Goal: Use online tool/utility: Utilize a website feature to perform a specific function

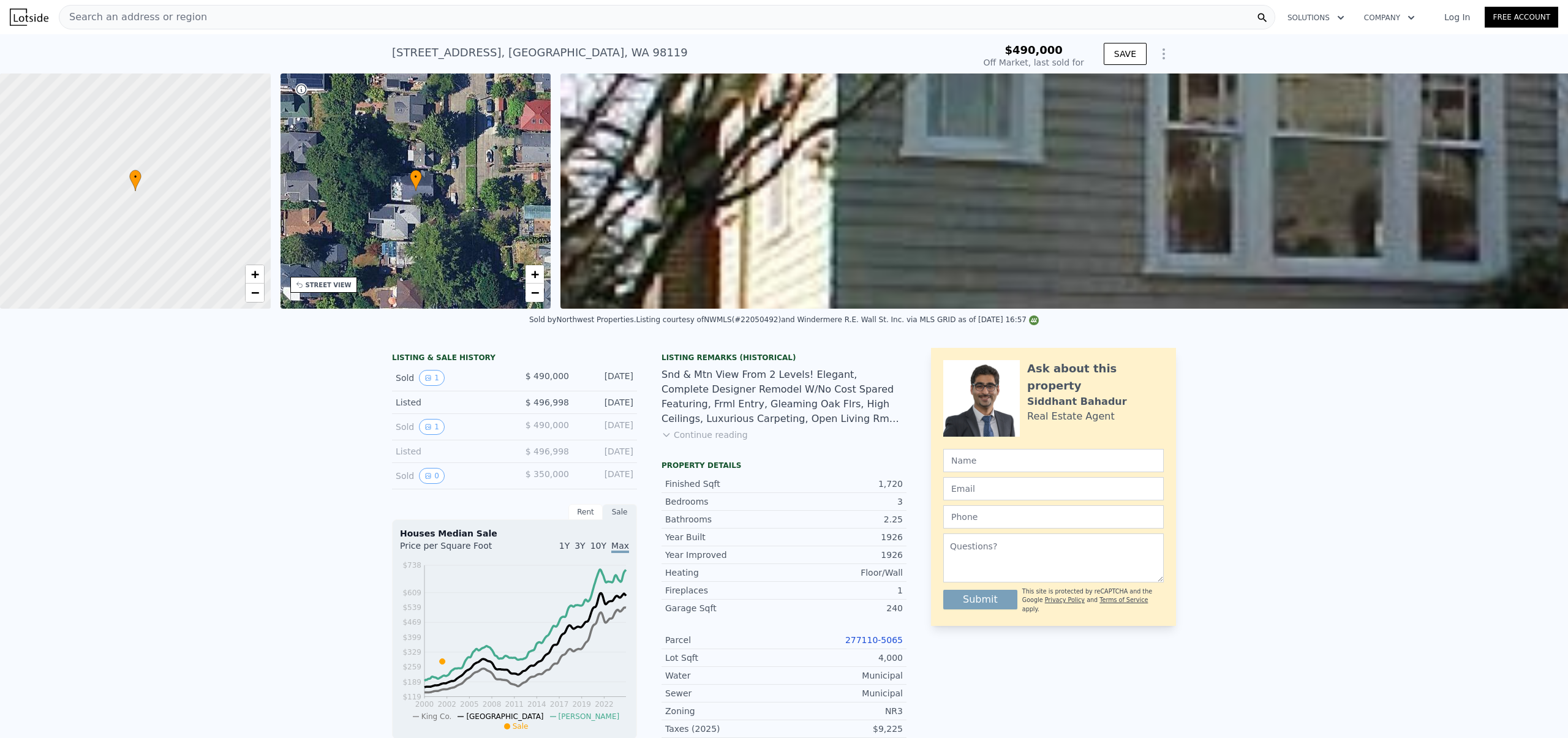
click at [446, 48] on div "[STREET_ADDRESS]" at bounding box center [540, 52] width 296 height 17
click at [441, 52] on div "[STREET_ADDRESS]" at bounding box center [540, 52] width 296 height 17
click at [107, 22] on span "Search an address or region" at bounding box center [133, 17] width 148 height 15
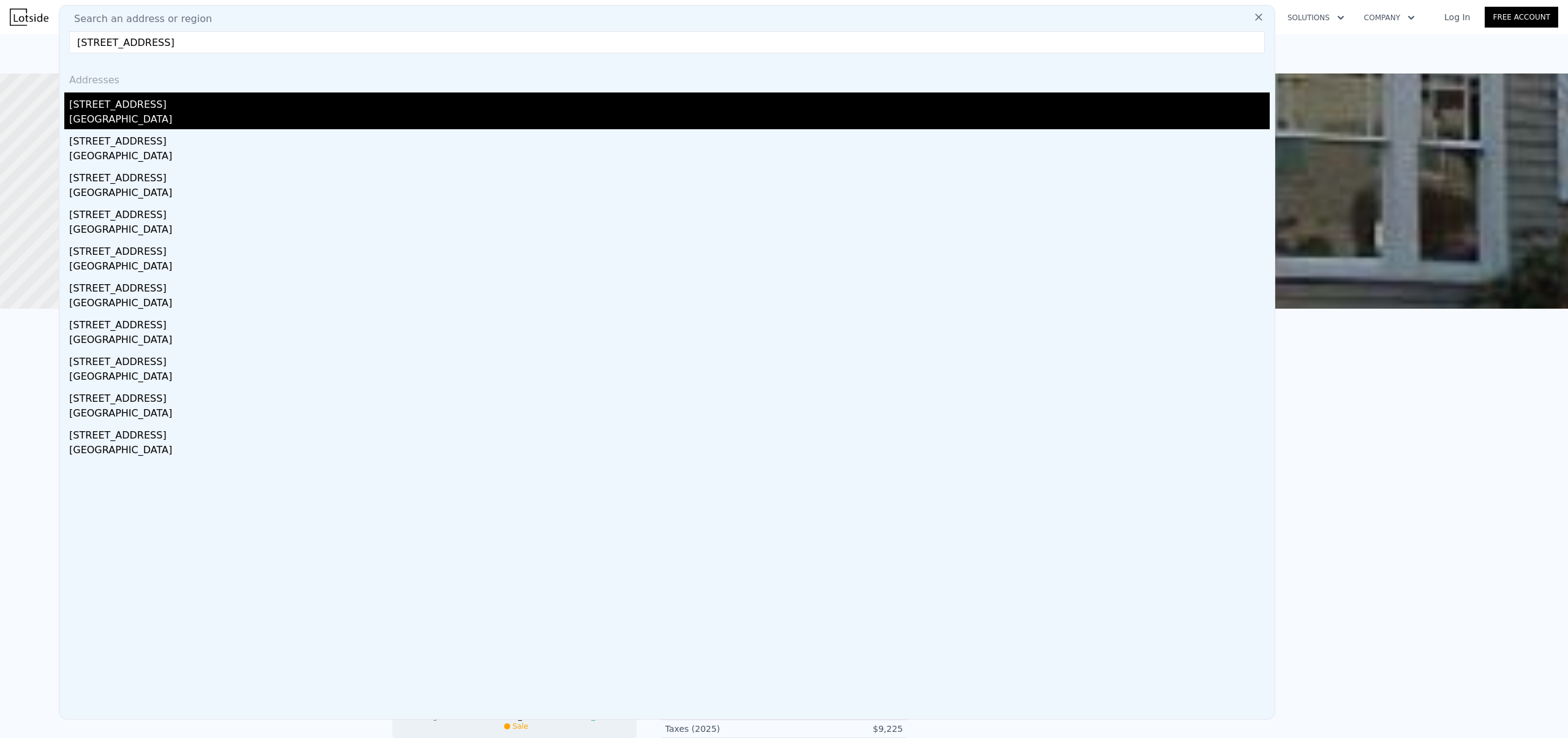
type input "[STREET_ADDRESS]"
click at [116, 113] on div "[GEOGRAPHIC_DATA]" at bounding box center [670, 120] width 1201 height 17
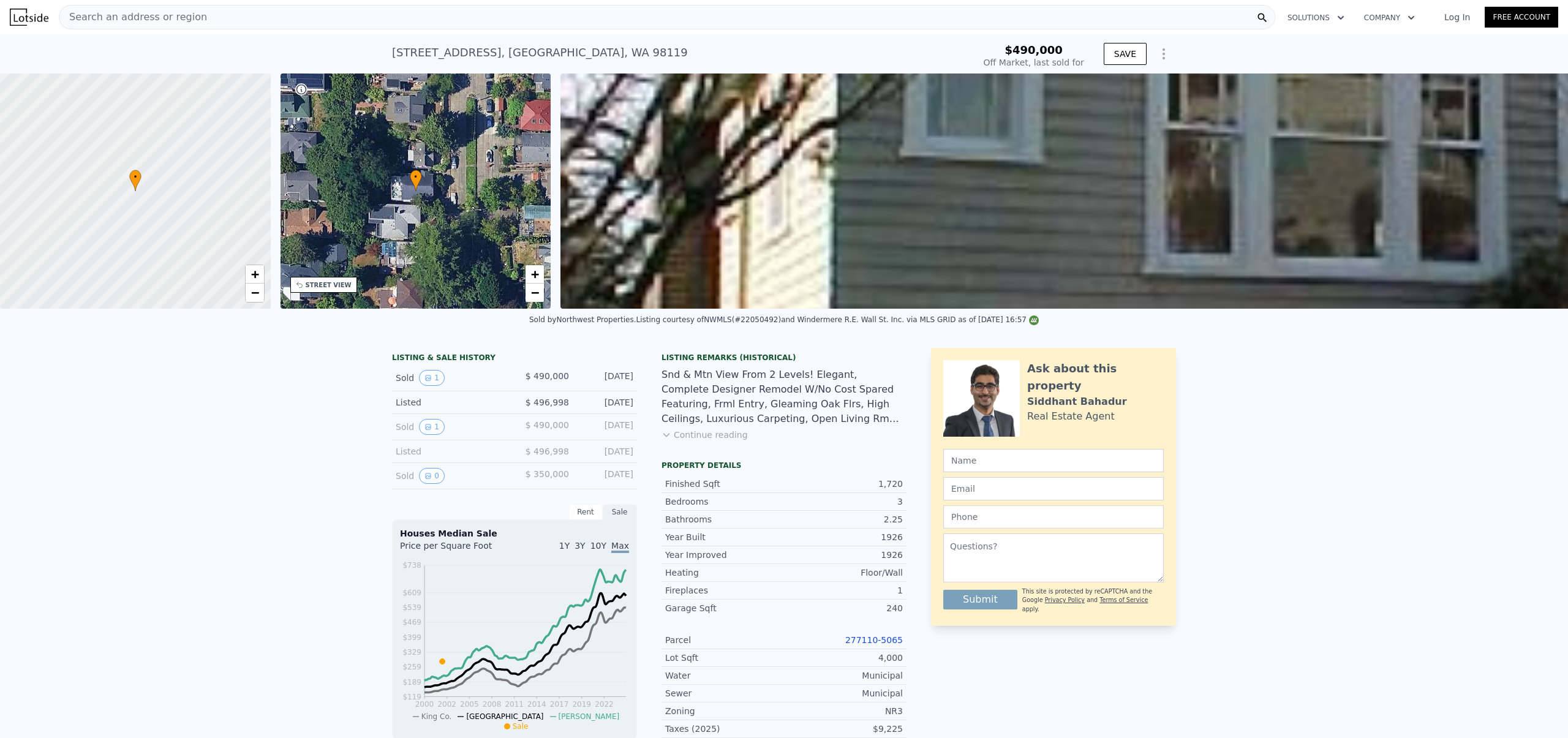
scroll to position [3, 0]
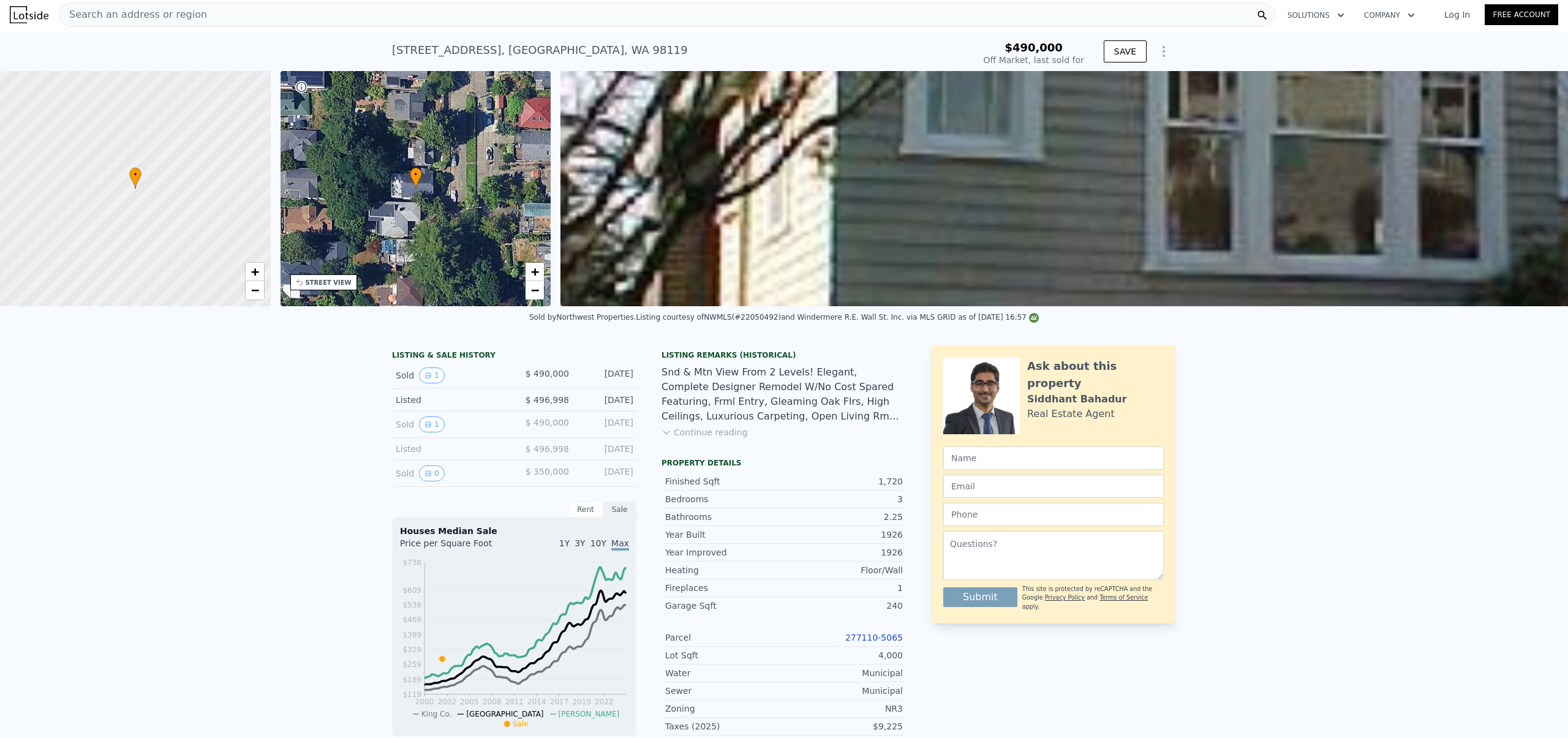
type input "$ 1,352,000"
type input "$ 713,092"
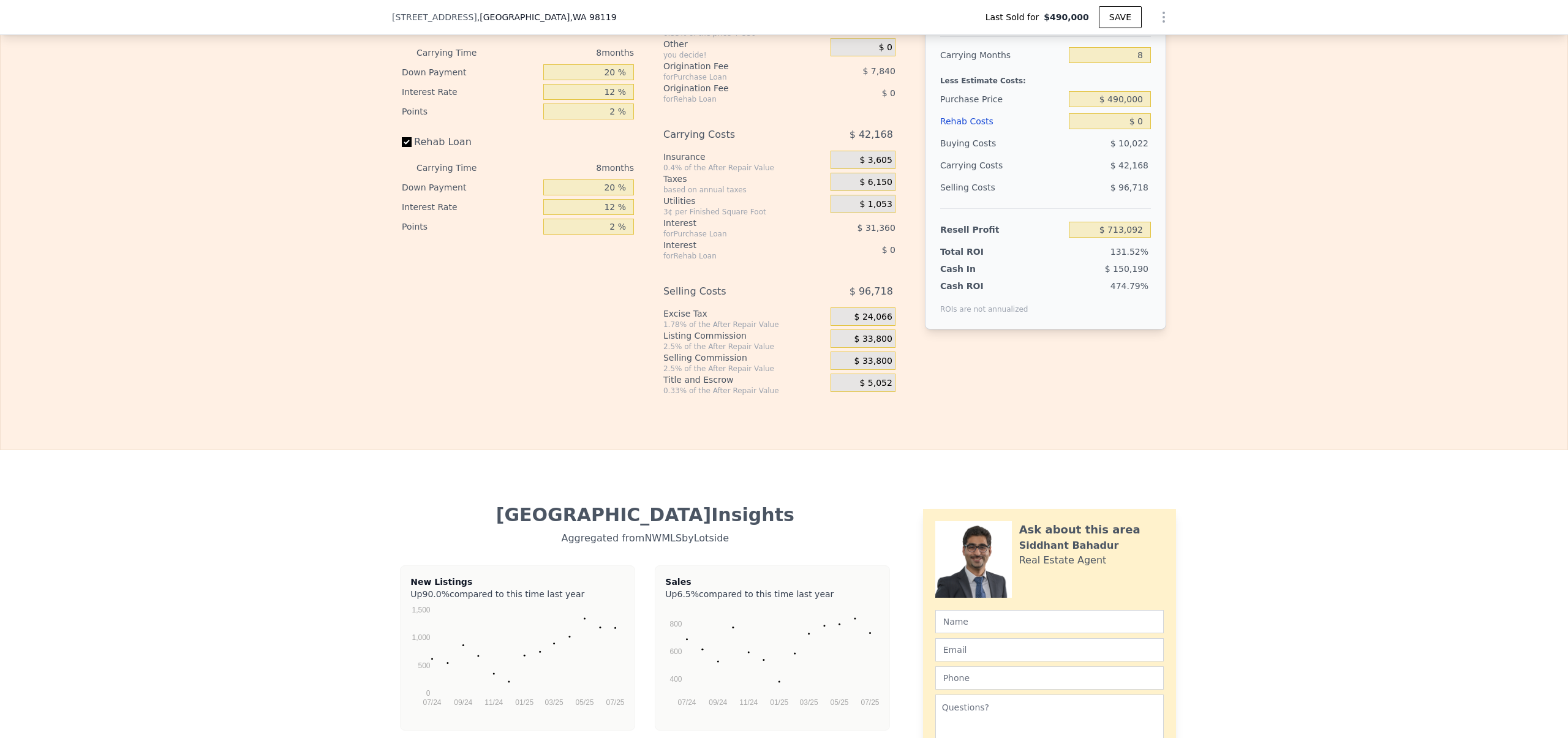
scroll to position [1843, 0]
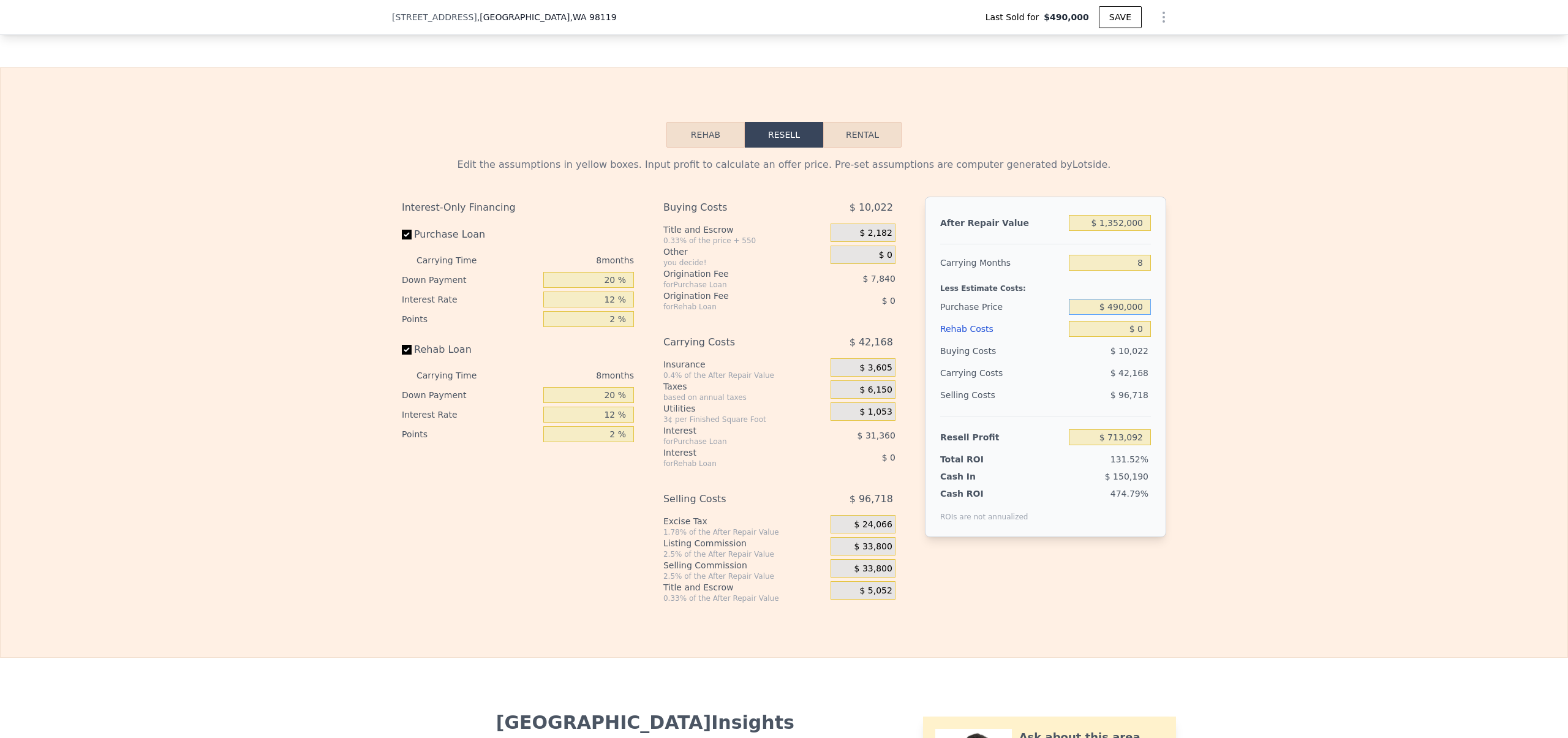
click at [1109, 315] on input "$ 490,000" at bounding box center [1110, 307] width 82 height 16
click at [1110, 315] on input "$ 490,000" at bounding box center [1110, 307] width 82 height 16
paste input "92"
type input "$ 920,000"
click at [1196, 332] on div "Edit the assumptions in yellow boxes. Input profit to calculate an offer price.…" at bounding box center [784, 376] width 1567 height 456
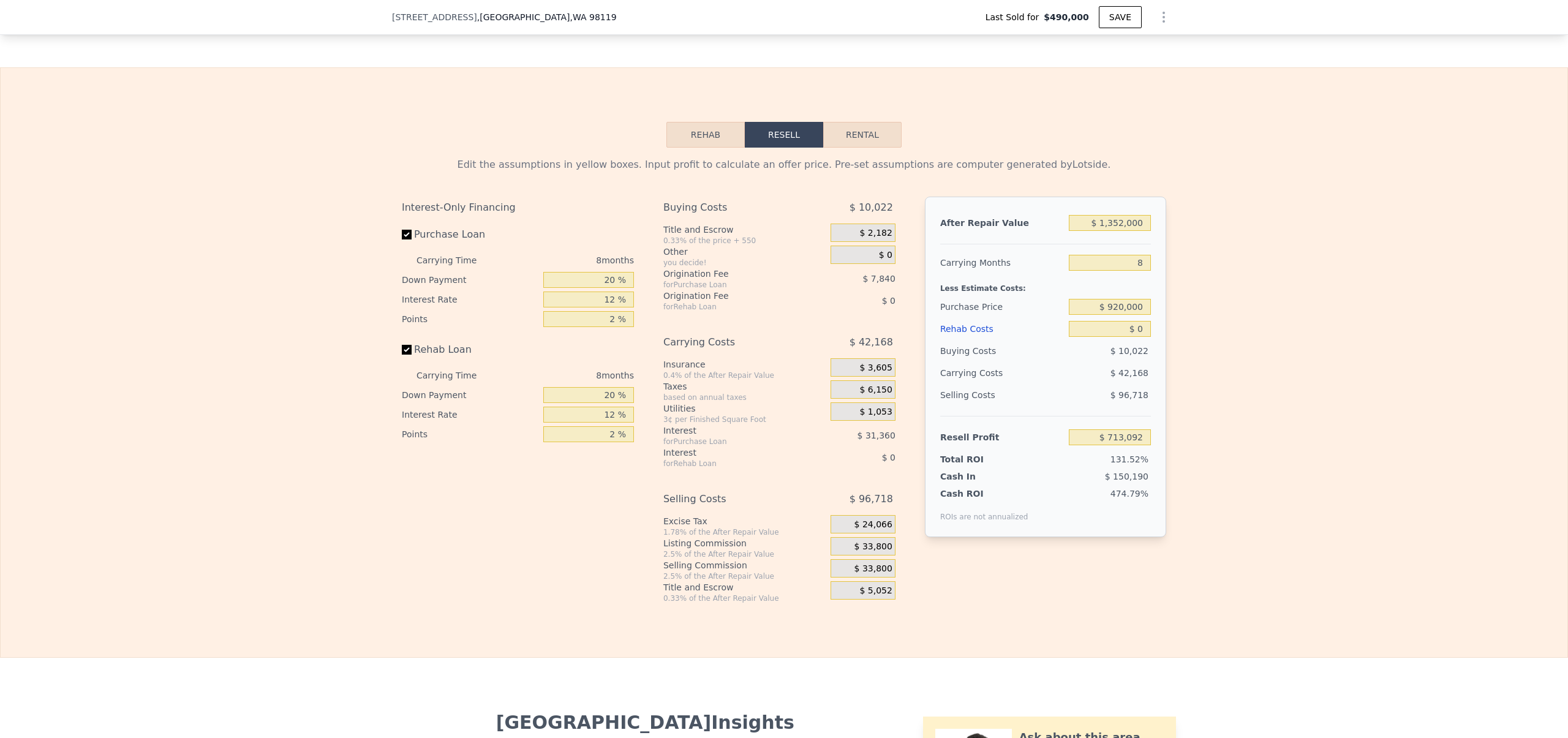
type input "$ 247,260"
click at [1137, 337] on input "$ 0" at bounding box center [1110, 329] width 82 height 16
click at [1136, 337] on input "$ 0" at bounding box center [1110, 329] width 82 height 16
type input "$ 1"
type input "$ 247,259"
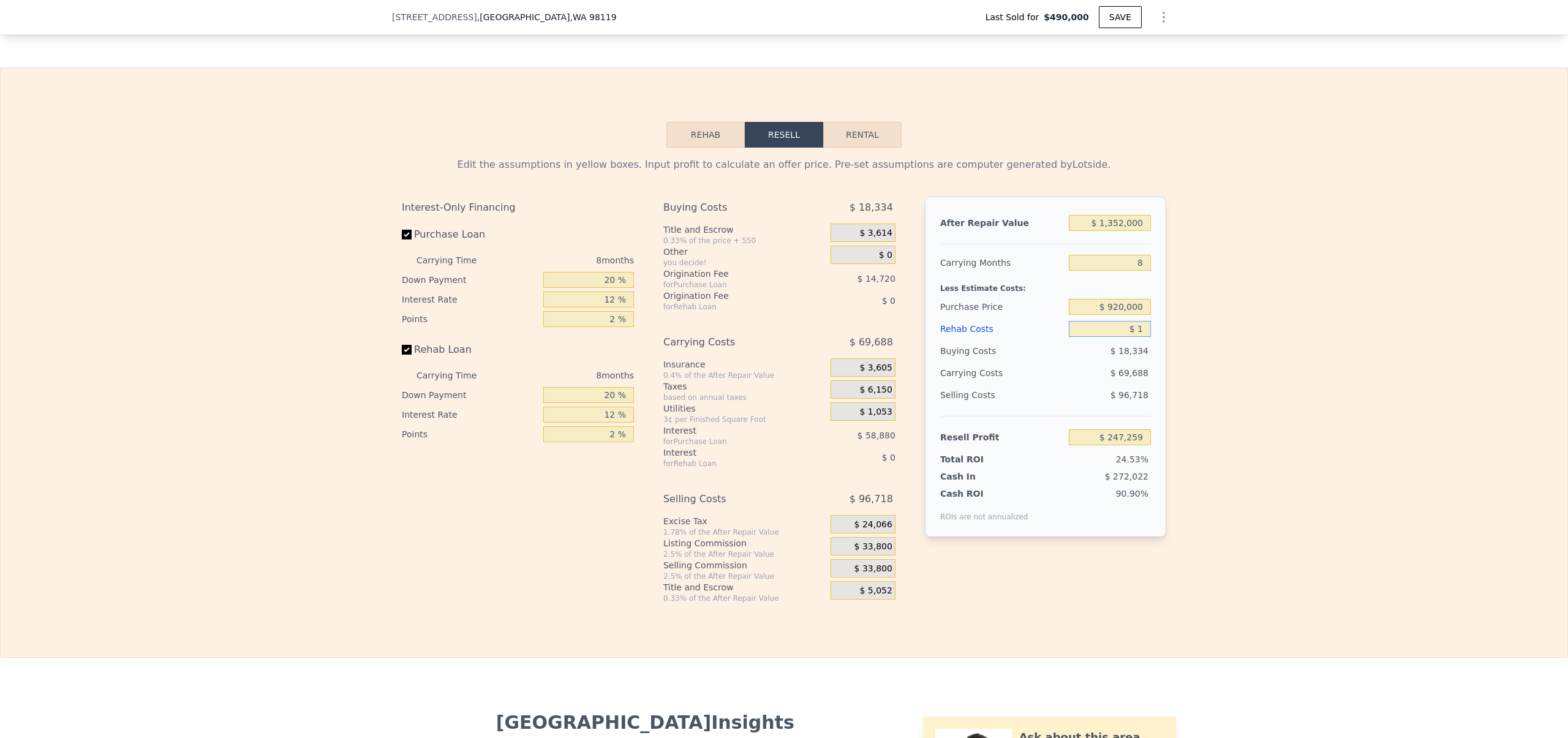
type input "$ 10"
type input "$ 247,250"
type input "$ 100"
type input "$ 247,150"
type input "$ 1,000"
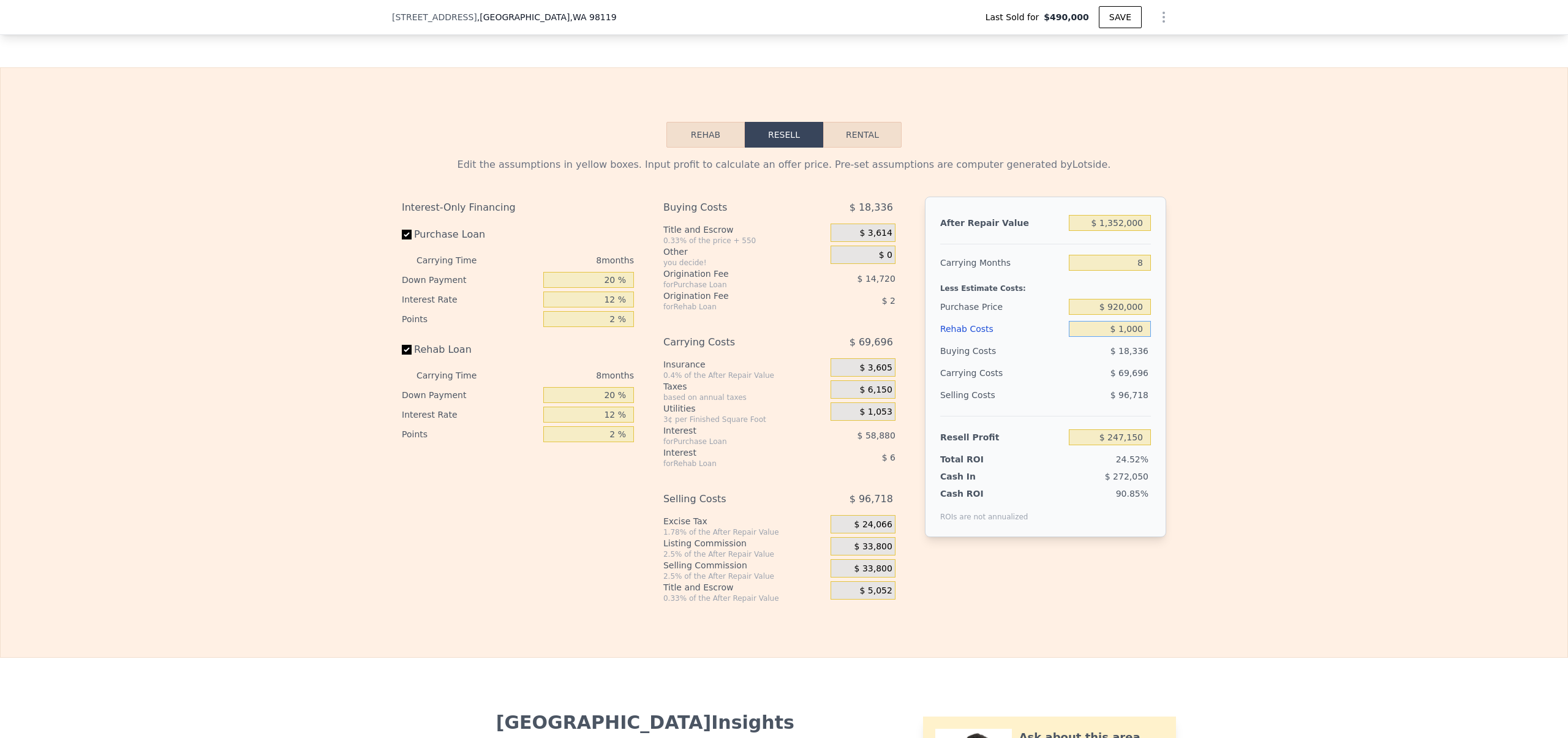
type input "$ 246,180"
type input "$ 10,000"
type input "$ 236,460"
type input "$ 100,000"
type input "$ 139,260"
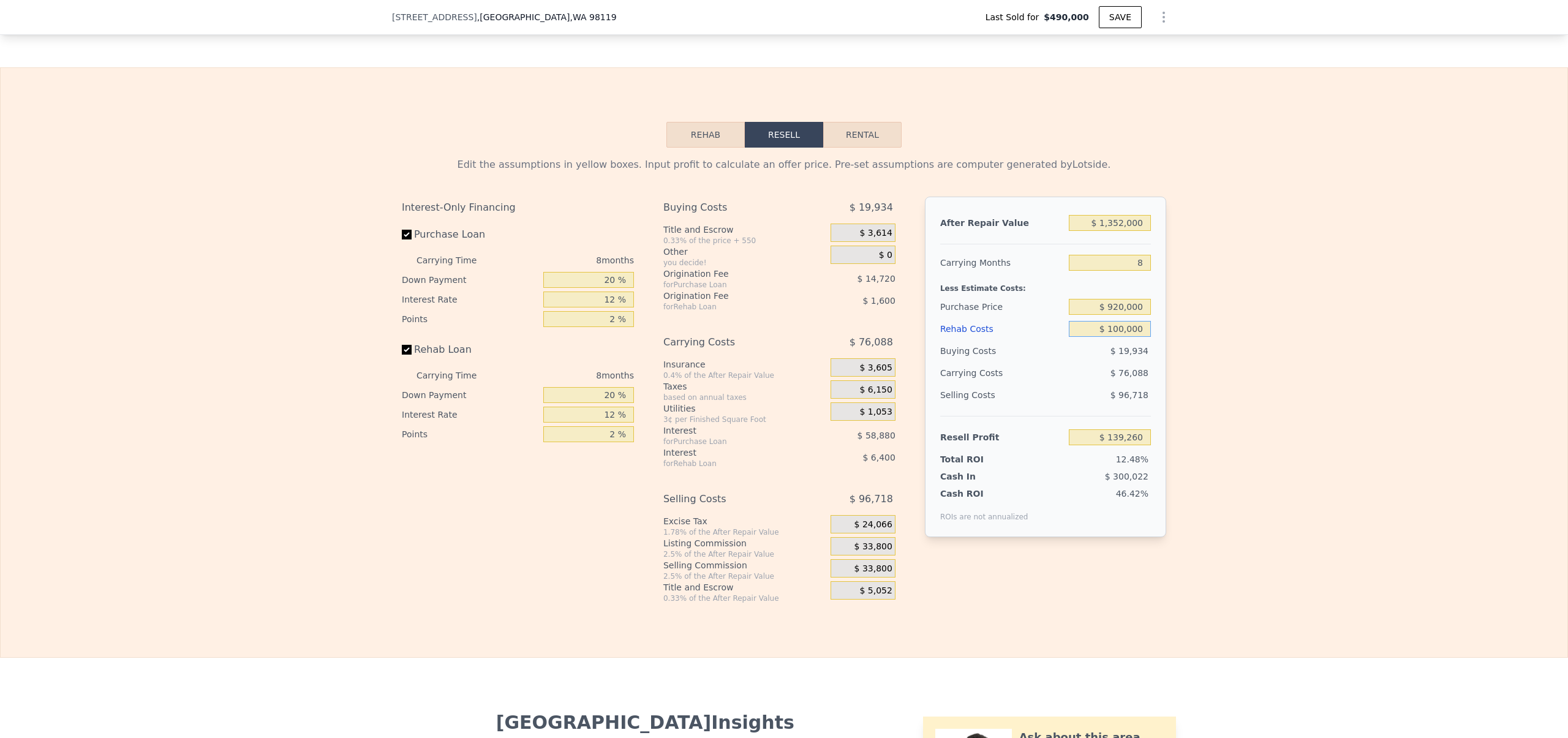
type input "$ 100,000"
click at [1228, 339] on div "Edit the assumptions in yellow boxes. Input profit to calculate an offer price.…" at bounding box center [784, 376] width 1567 height 456
click at [1116, 400] on span "$ 96,718" at bounding box center [1130, 395] width 38 height 10
click at [1115, 231] on input "$ 1,352,000" at bounding box center [1110, 223] width 82 height 16
type input "$ 13,000"
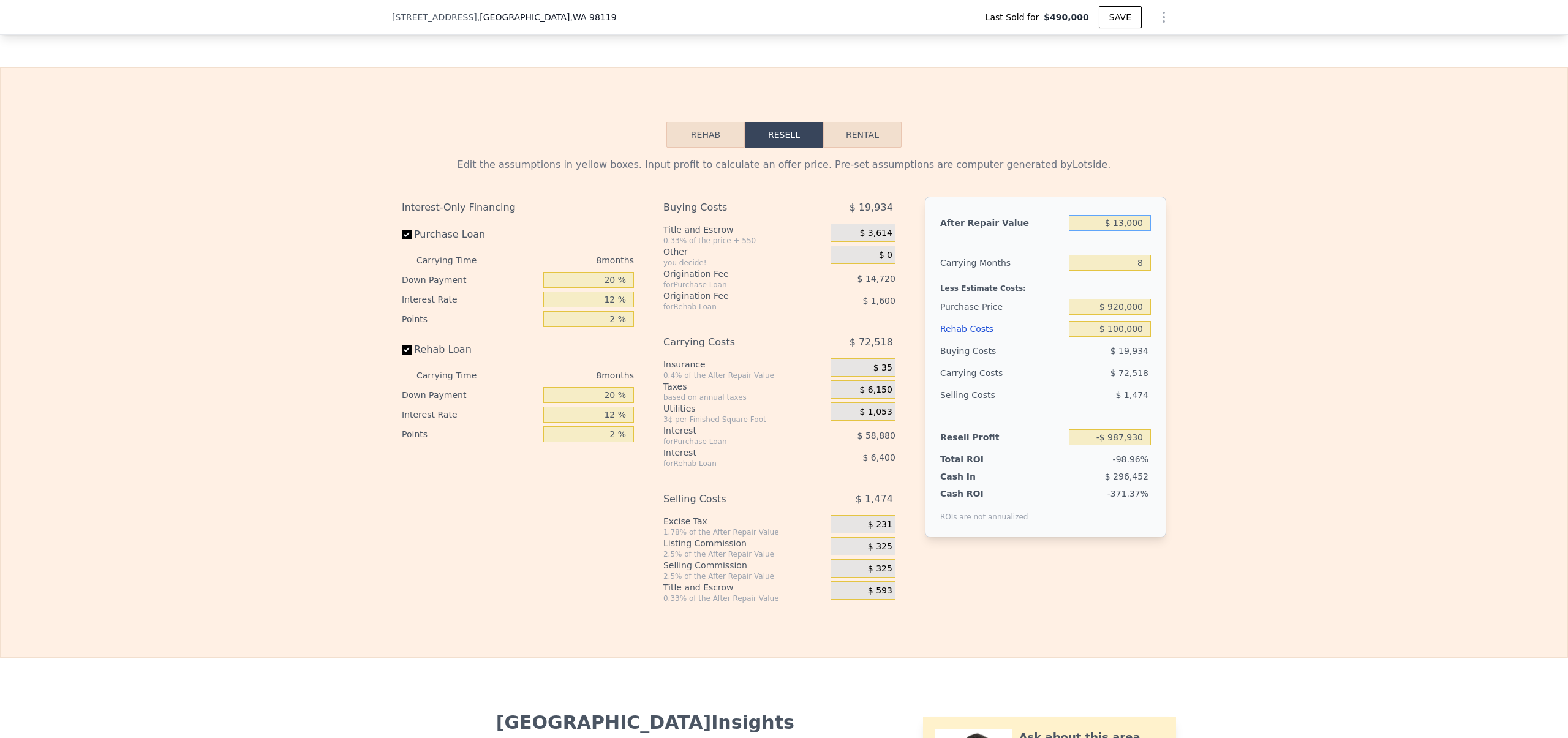
type input "-$ 1,100,926"
type input "$ 130,000"
type input "-$ 992,561"
type input "$ 1,300,000"
type input "$ 91,097"
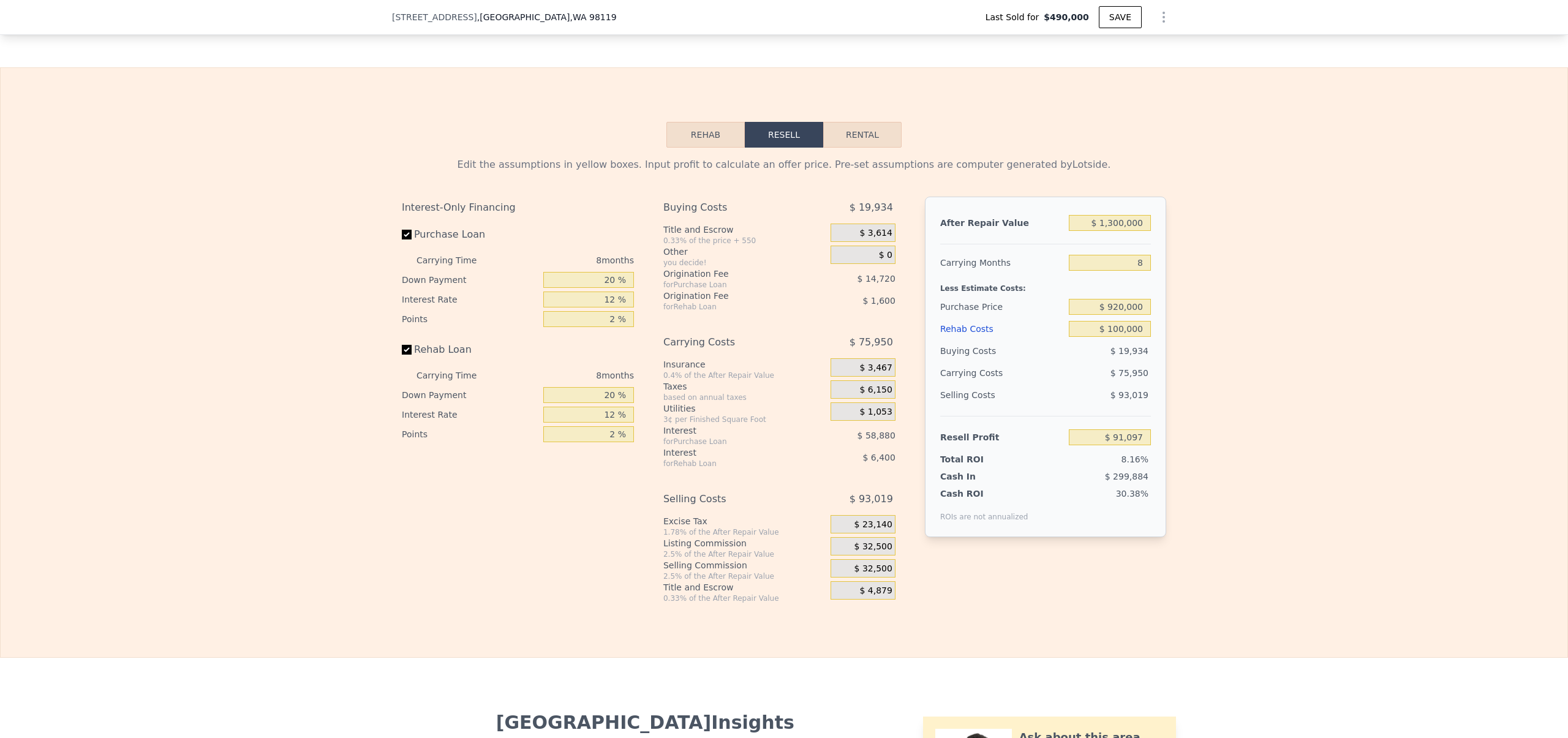
click at [1260, 317] on div "Edit the assumptions in yellow boxes. Input profit to calculate an offer price.…" at bounding box center [784, 376] width 1567 height 456
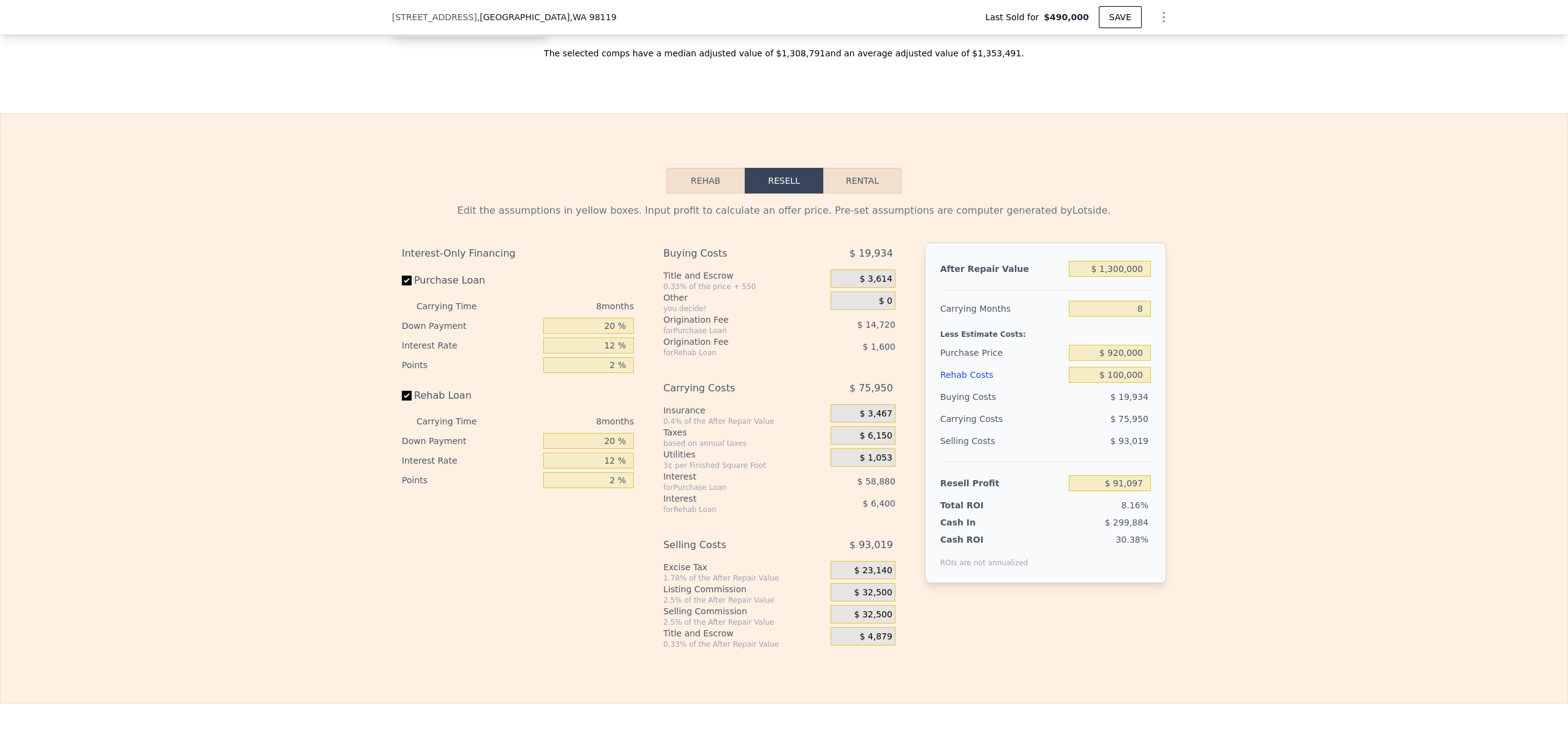
scroll to position [1894, 0]
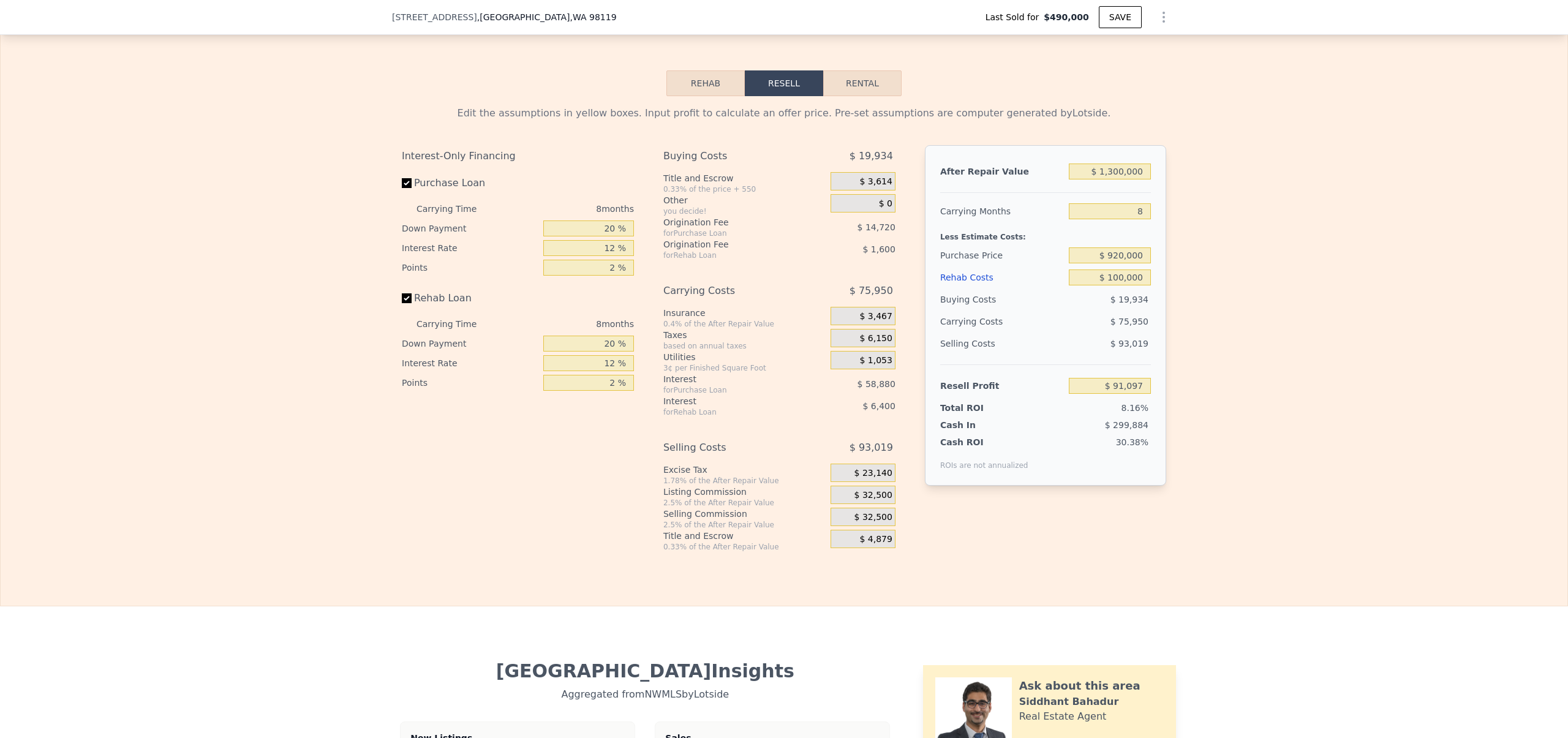
click at [1214, 301] on div "Edit the assumptions in yellow boxes. Input profit to calculate an offer price.…" at bounding box center [784, 324] width 1567 height 456
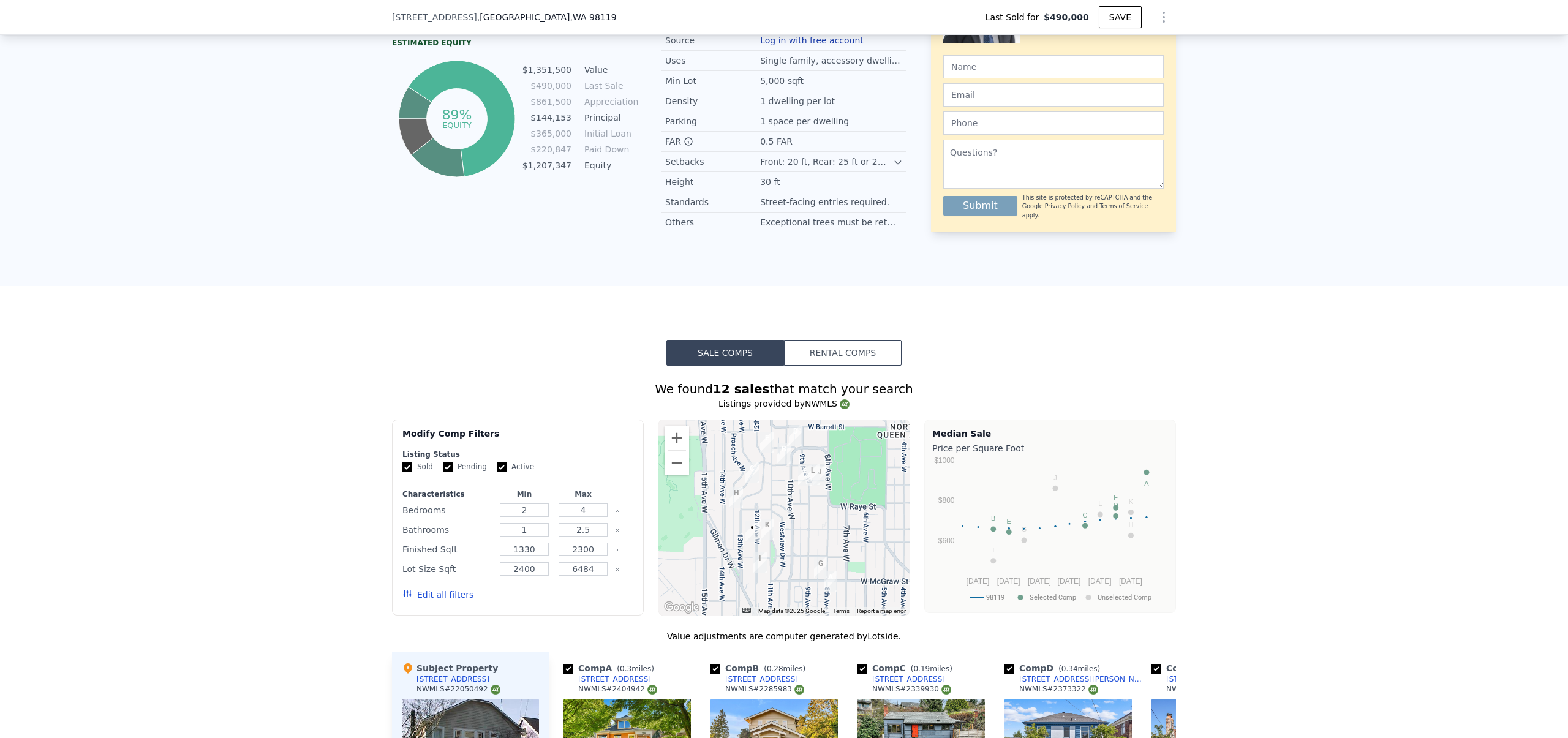
scroll to position [300, 0]
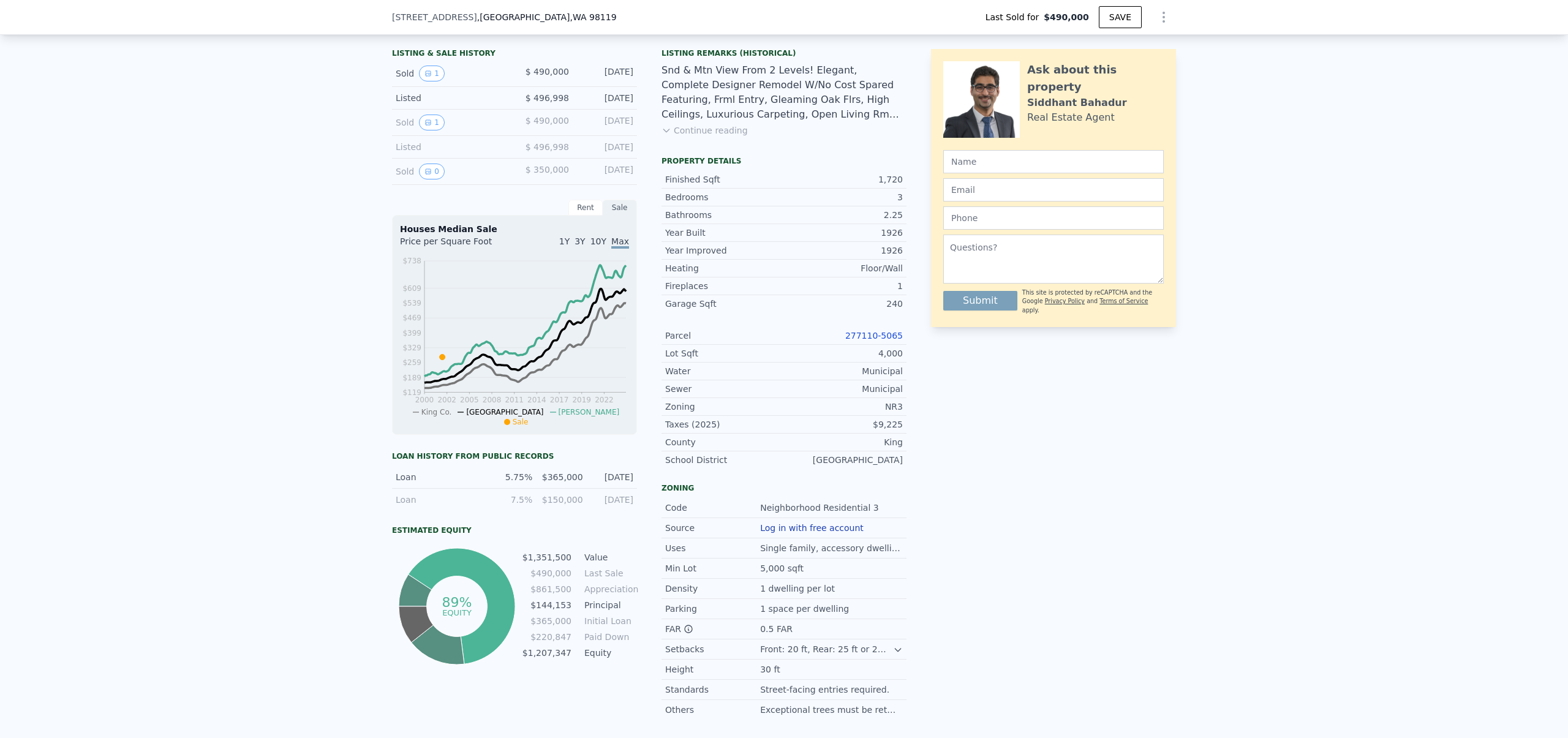
type input "$ 1,352,000"
type input "$ 0"
type input "$ 713,092"
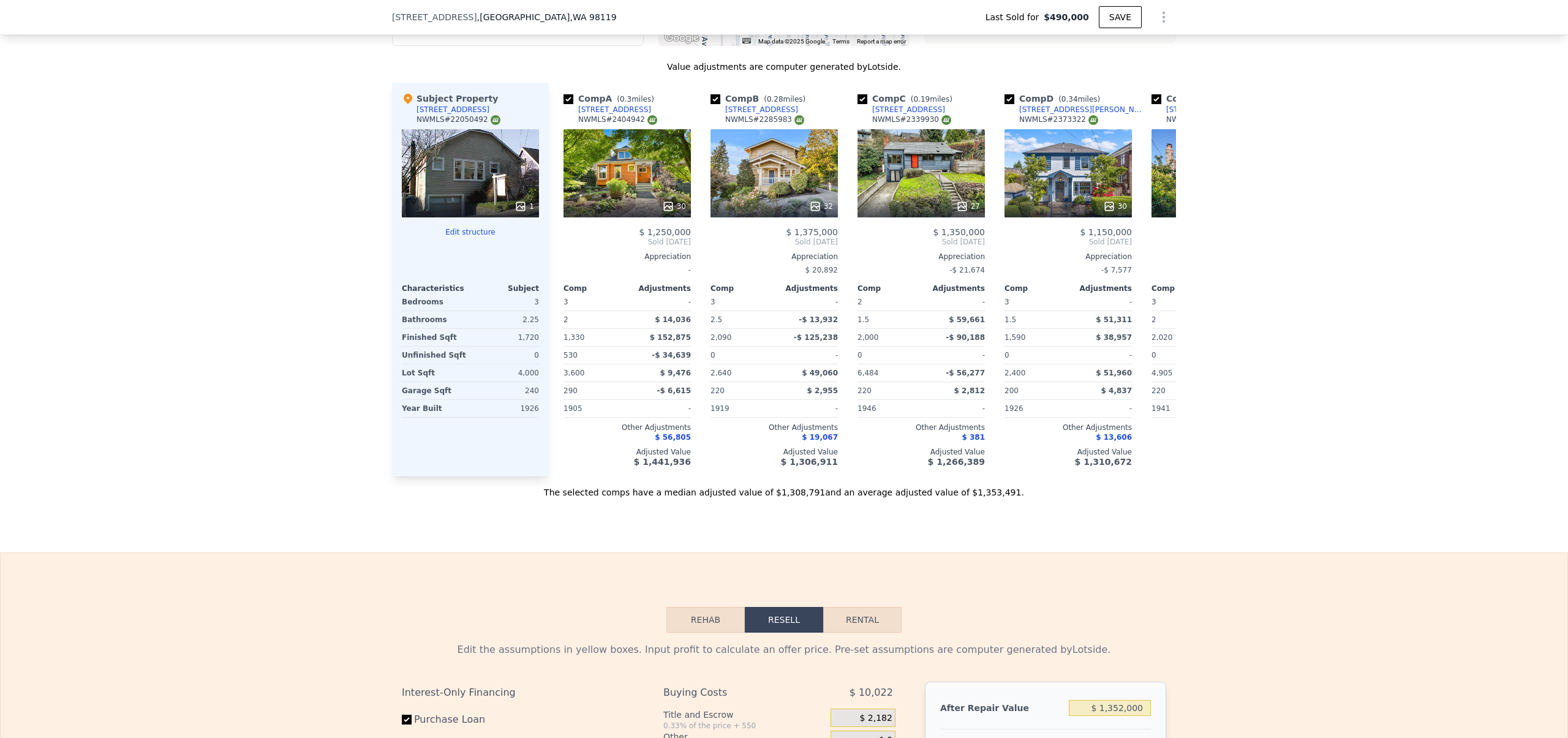
scroll to position [1357, 0]
click at [644, 199] on div "30" at bounding box center [627, 174] width 127 height 89
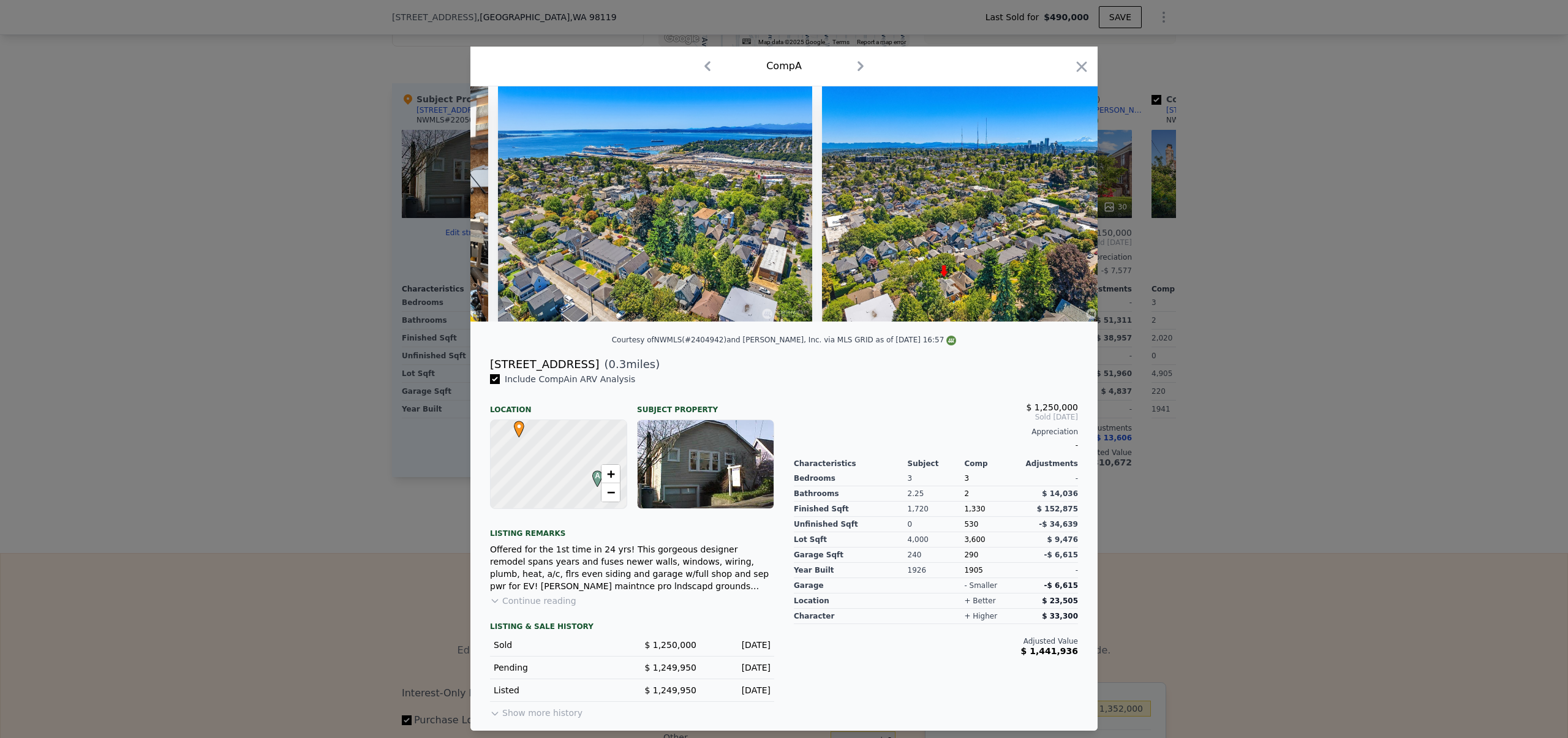
scroll to position [0, 9527]
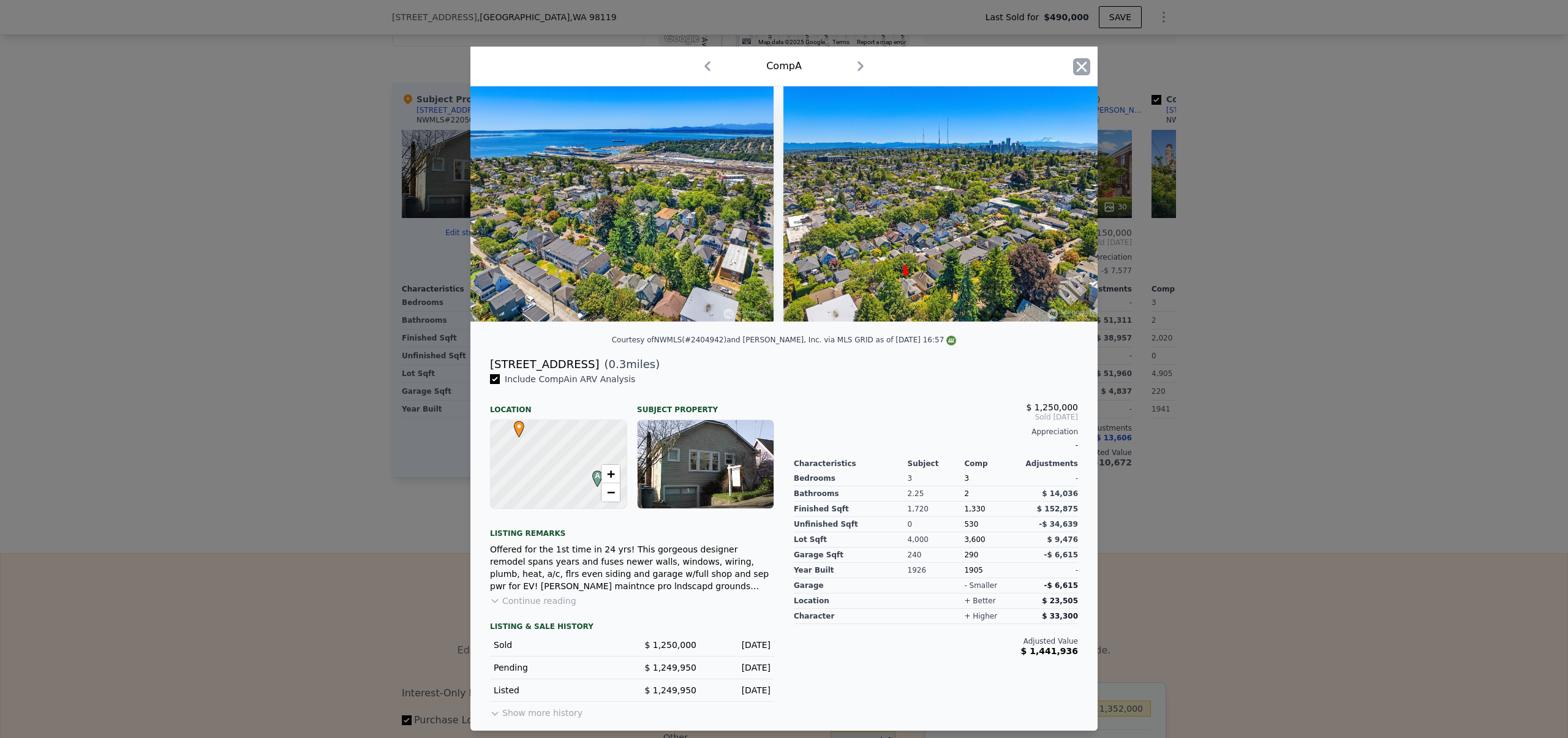
click at [1087, 62] on icon "button" at bounding box center [1082, 66] width 17 height 17
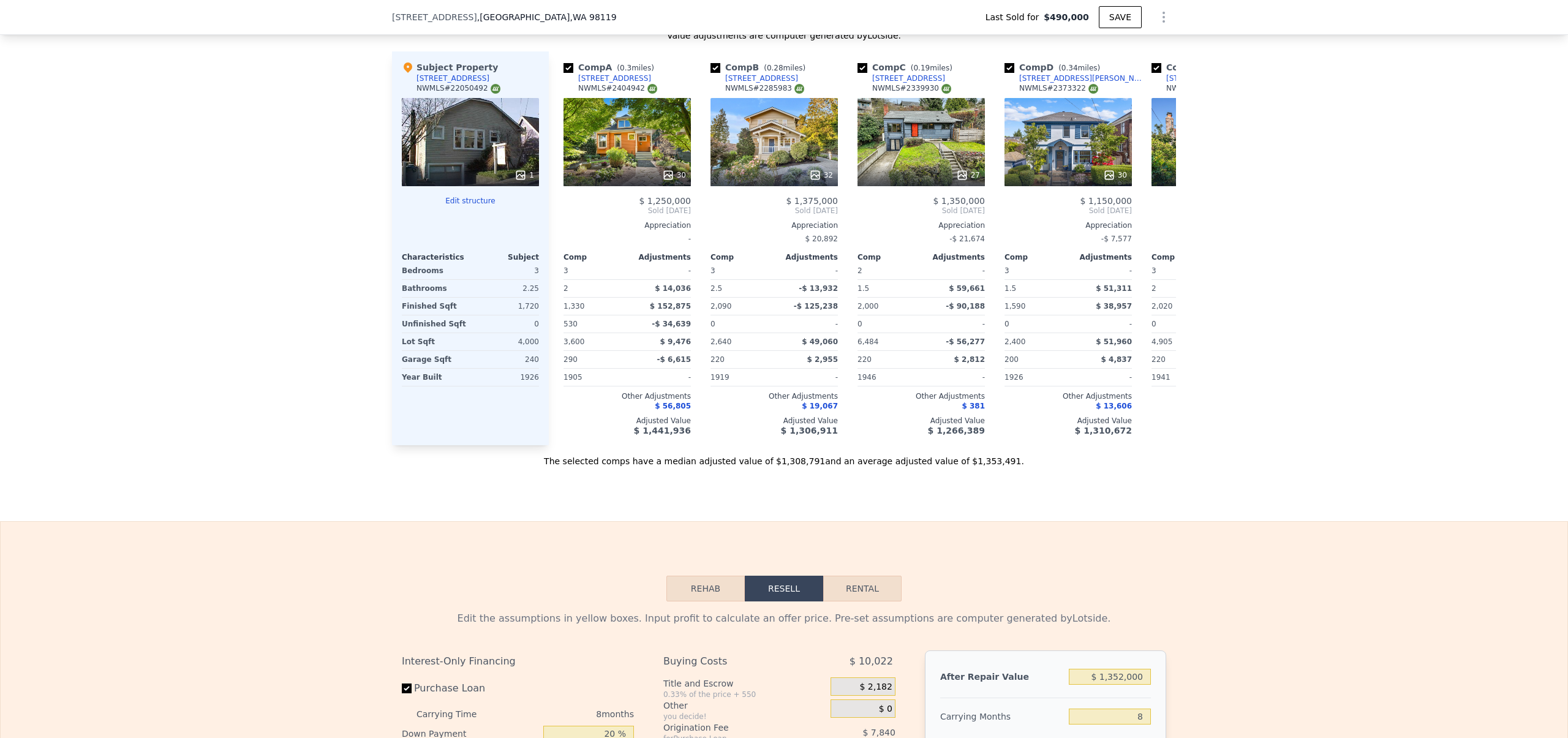
scroll to position [1827, 0]
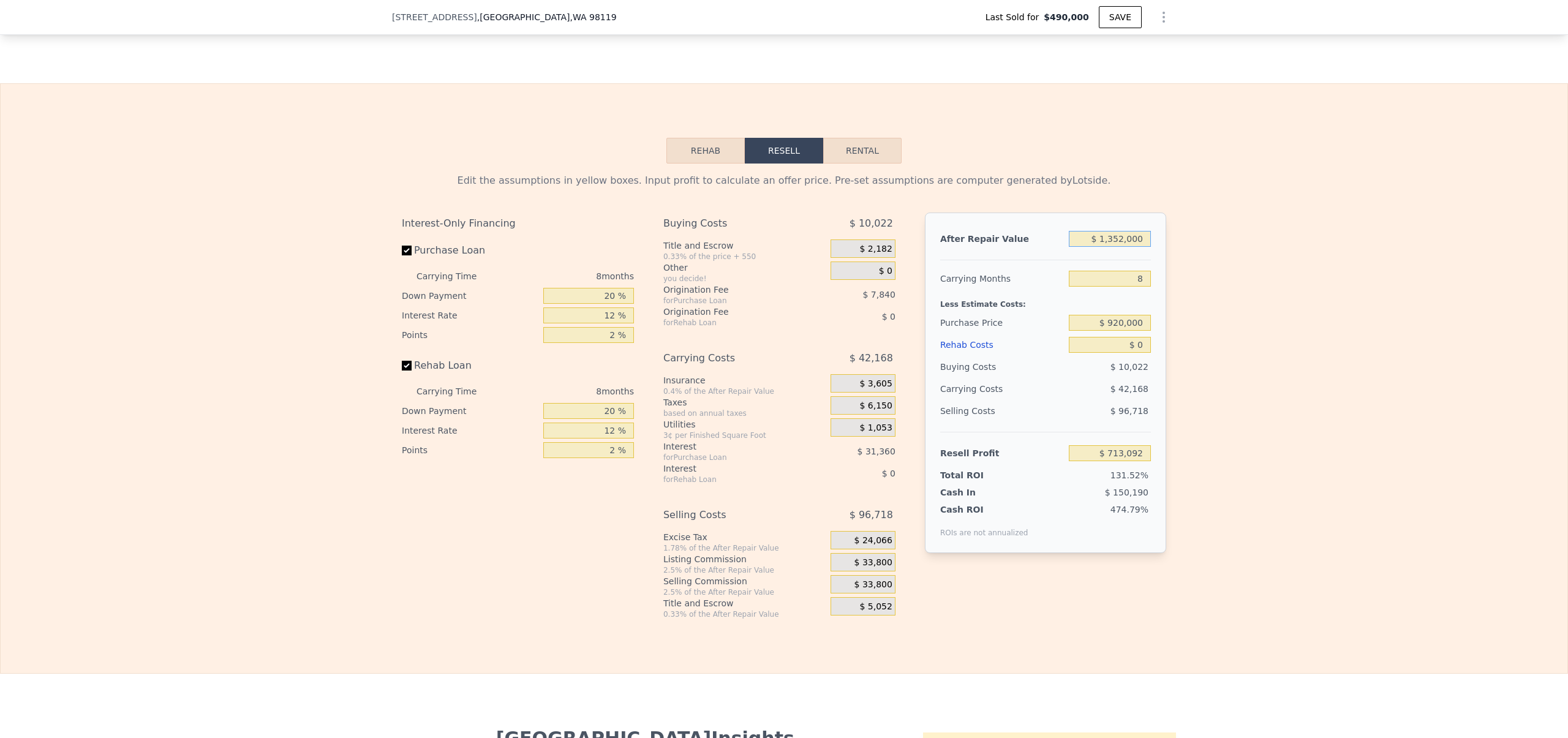
drag, startPoint x: 1106, startPoint y: 257, endPoint x: 1120, endPoint y: 259, distance: 14.1
click at [1120, 247] on input "$ 1,352,000" at bounding box center [1110, 239] width 82 height 16
type input "$ 11,000"
type input "-$ 528,947"
type input "$ 115,000"
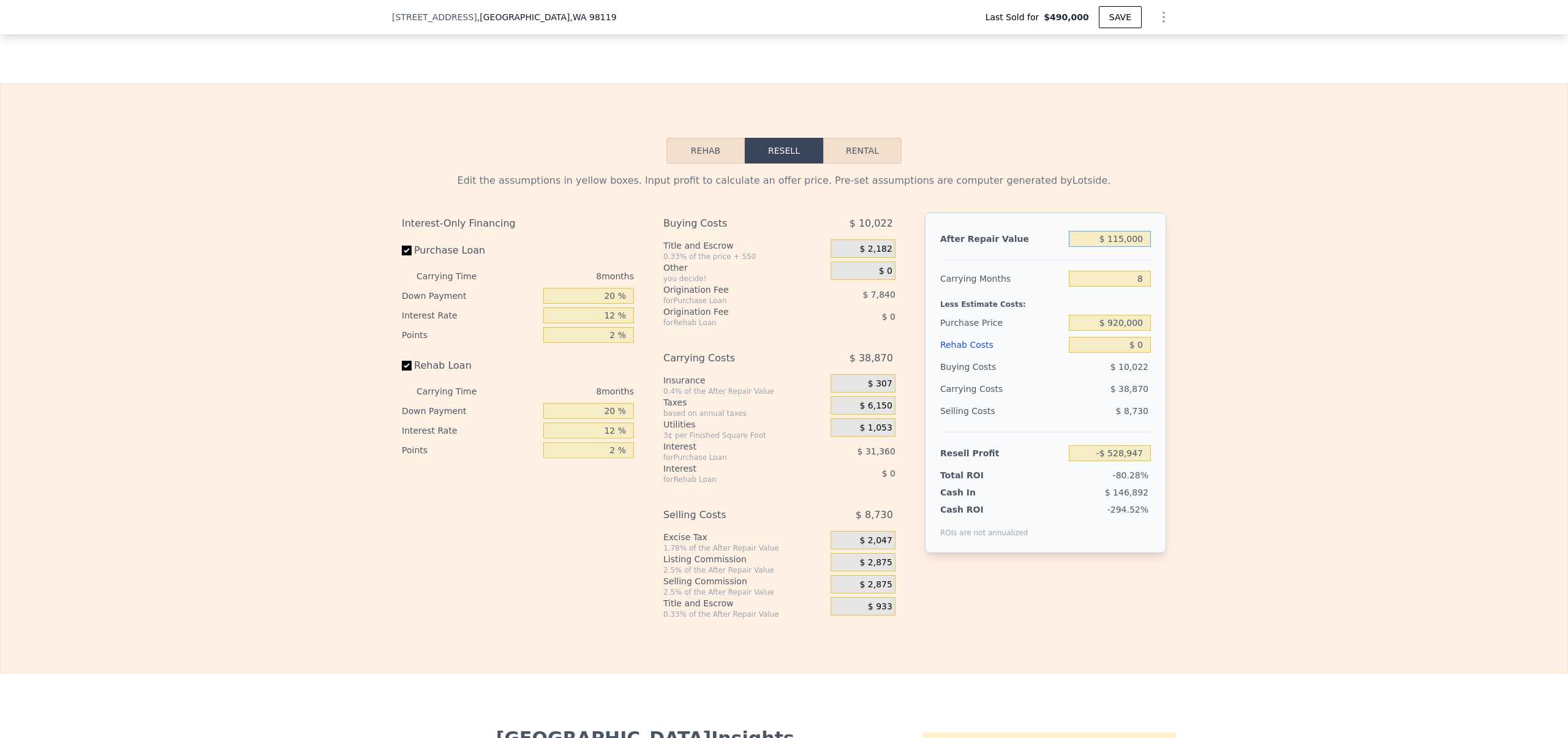
type input "-$ 432,622"
type input "$ 1,150,000"
type input "$ 525,998"
type input "$ 1,150,000"
click at [1299, 283] on div "Edit the assumptions in yellow boxes. Input profit to calculate an offer price.…" at bounding box center [784, 392] width 1567 height 456
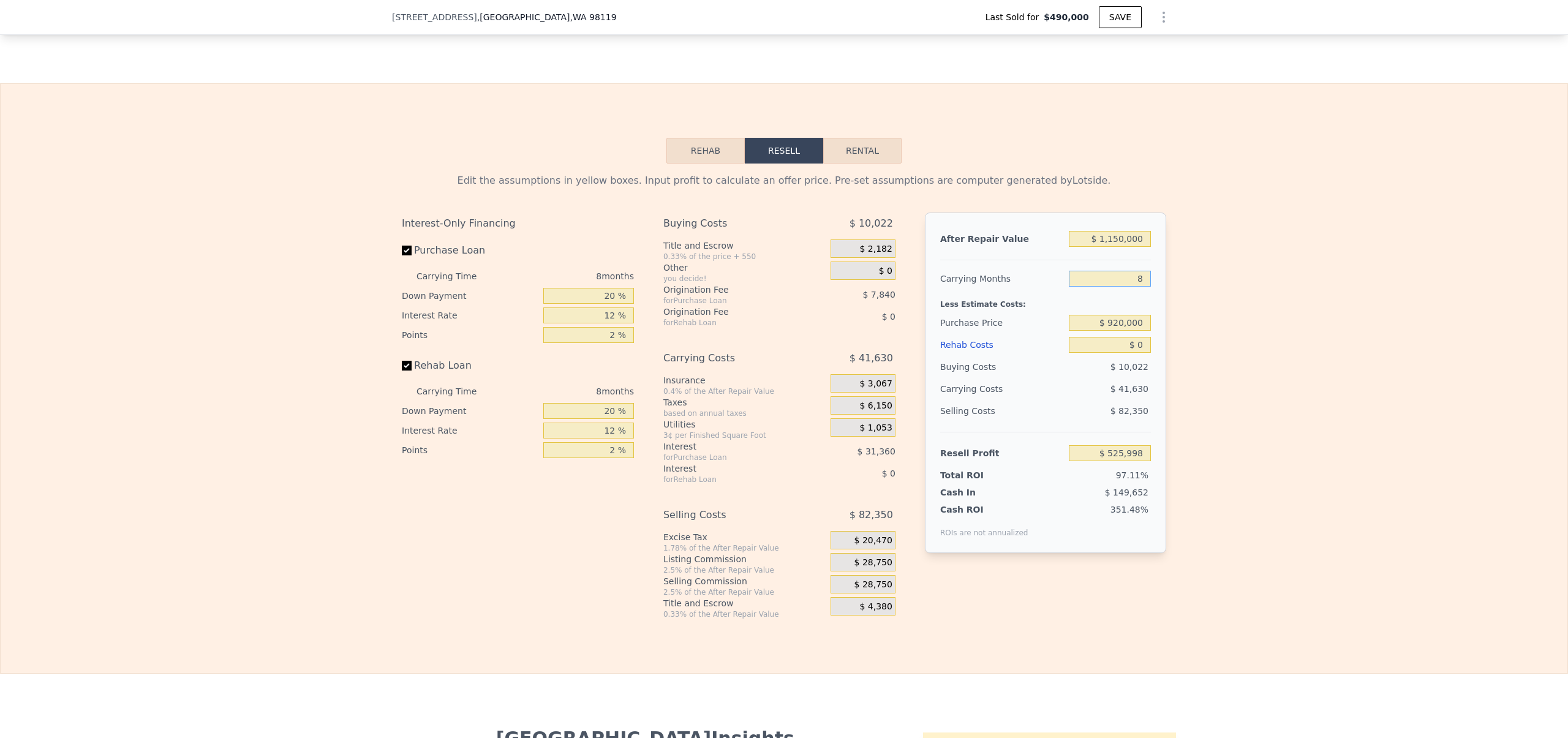
click at [1124, 287] on input "8" at bounding box center [1110, 278] width 82 height 16
click at [1119, 331] on input "$ 920,000" at bounding box center [1110, 323] width 82 height 16
type input "$ 60,166"
click at [1128, 353] on input "$ 0" at bounding box center [1110, 344] width 82 height 16
click at [1173, 450] on div "Edit the assumptions in yellow boxes. Input profit to calculate an offer price.…" at bounding box center [784, 392] width 1567 height 456
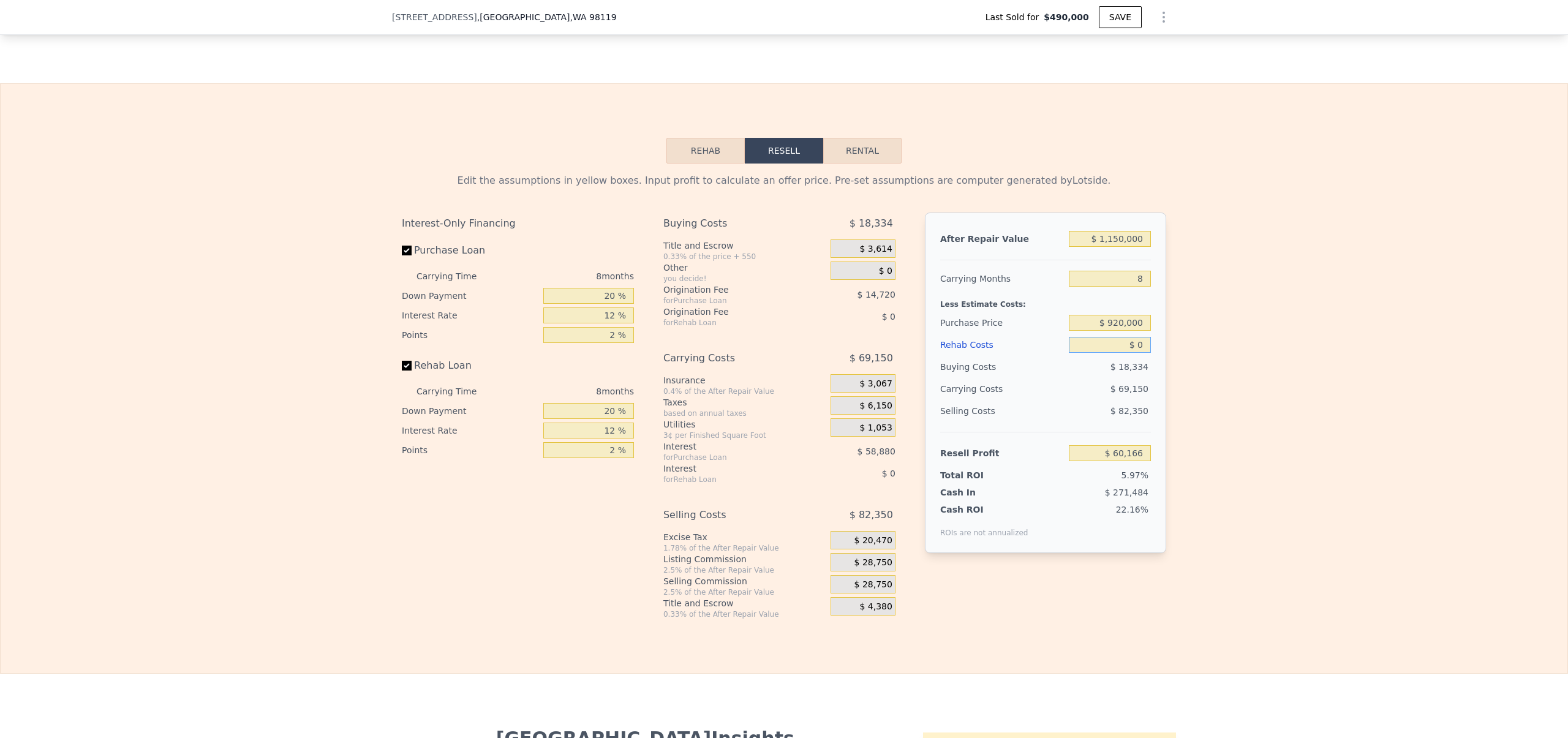
click at [1135, 353] on input "$ 0" at bounding box center [1110, 344] width 82 height 16
click at [1114, 331] on input "$ 920,000" at bounding box center [1110, 323] width 82 height 16
type input "$ 900,000"
click at [1254, 358] on div "Edit the assumptions in yellow boxes. Input profit to calculate an offer price.…" at bounding box center [784, 392] width 1567 height 456
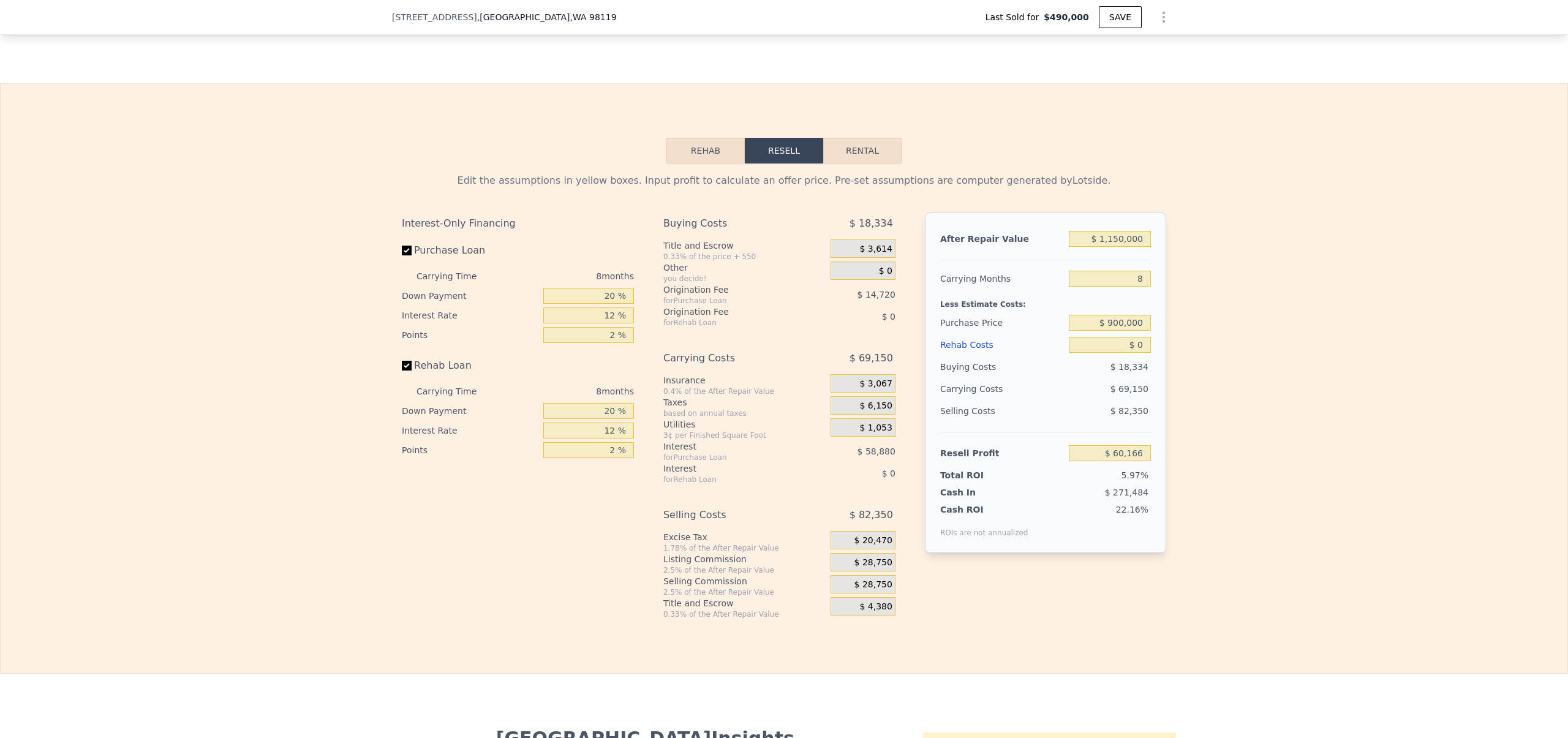
type input "$ 81,833"
click at [1134, 353] on input "$ 0" at bounding box center [1110, 344] width 82 height 16
type input "$ 5"
type input "$ 81,828"
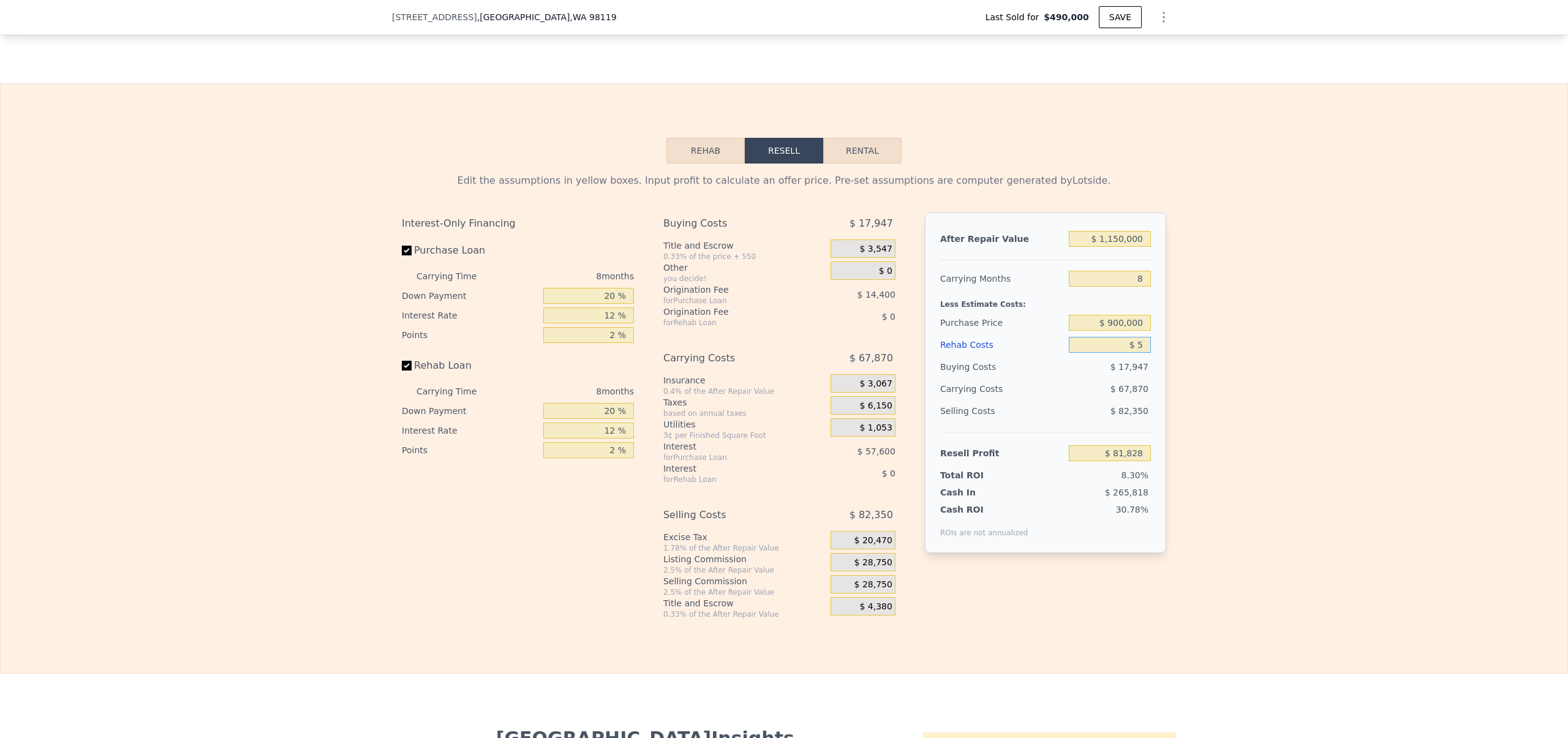
type input "$ 50"
type input "$ 81,782"
type input "$ 500"
type input "$ 81,293"
type input "$ 5,000"
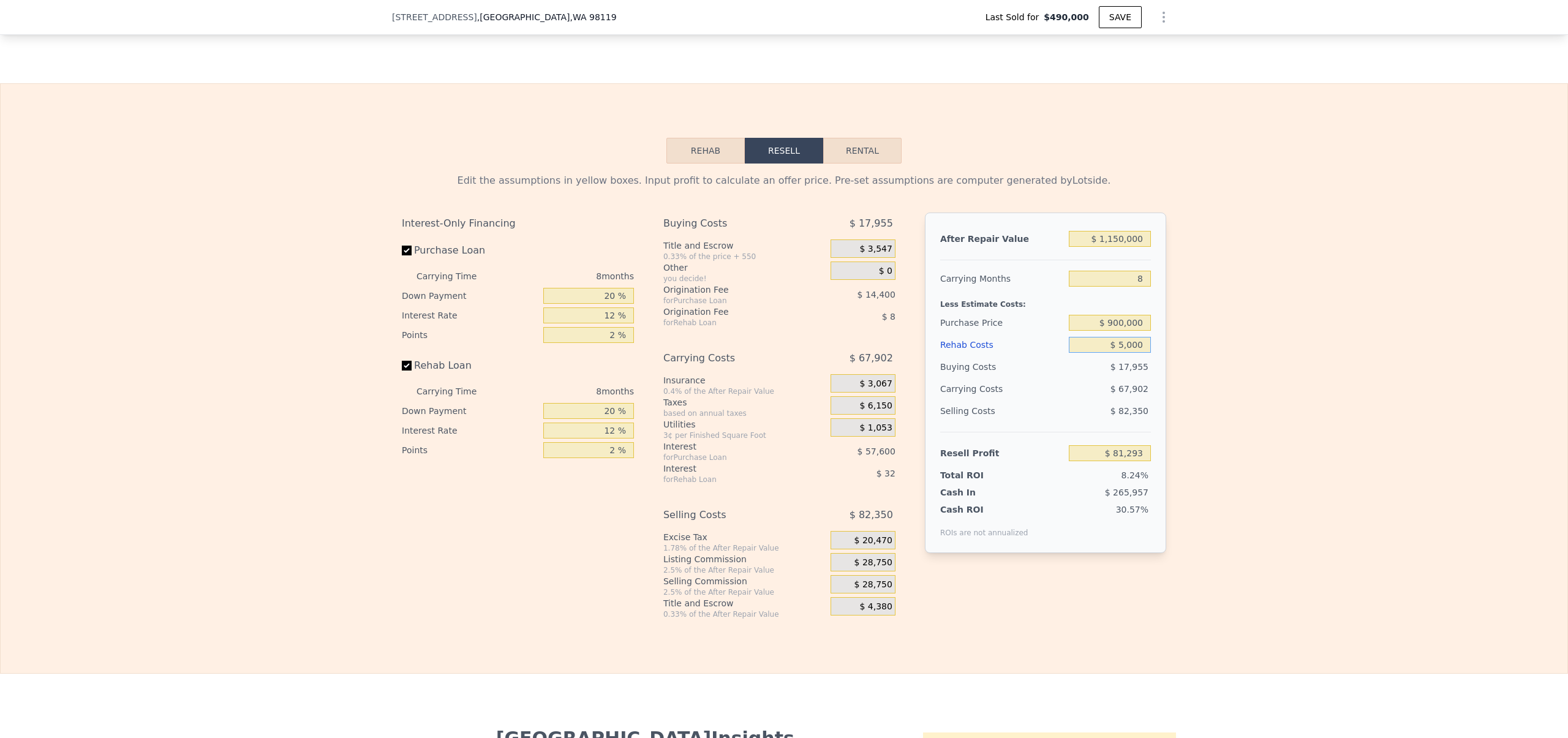
type input "$ 76,433"
type input "$ 50,000"
type input "$ 27,833"
type input "$ 50,000"
click at [1283, 430] on div "Edit the assumptions in yellow boxes. Input profit to calculate an offer price.…" at bounding box center [784, 392] width 1567 height 456
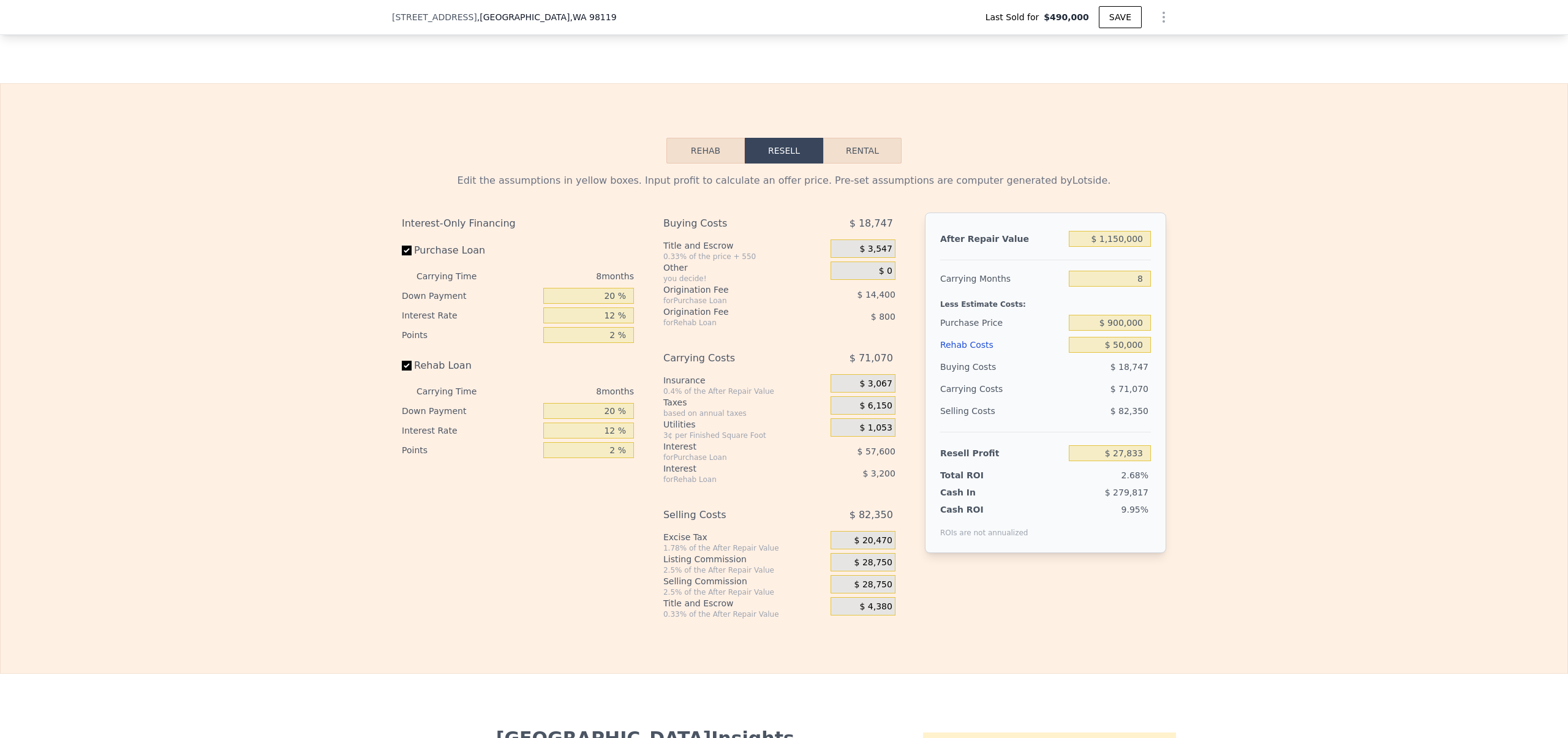
click at [1224, 400] on div "Edit the assumptions in yellow boxes. Input profit to calculate an offer price.…" at bounding box center [784, 392] width 1567 height 456
click at [1213, 432] on div "Edit the assumptions in yellow boxes. Input profit to calculate an offer price.…" at bounding box center [784, 392] width 1567 height 456
click at [462, 167] on div "Rehab Resell Rental Edit the assumptions in yellow boxes. Input profit to calcu…" at bounding box center [784, 379] width 1568 height 591
